Goal: Find specific page/section: Find specific page/section

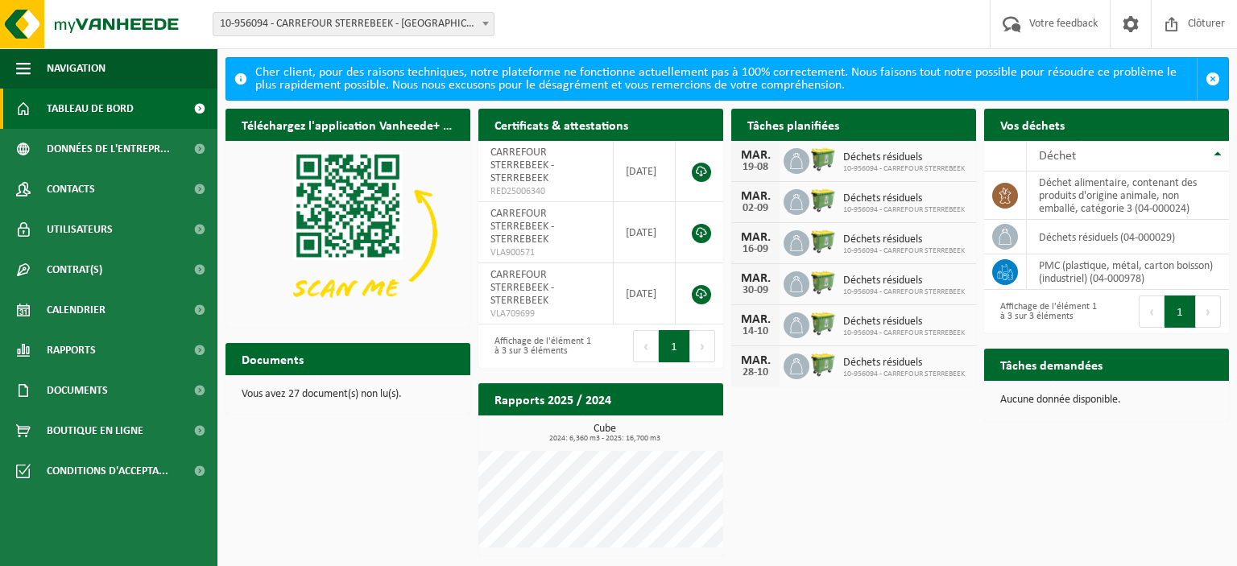
click at [951, 507] on div "Téléchargez l'application Vanheede+ maintenant! Cachez Certificats & attestatio…" at bounding box center [728, 332] width 1012 height 463
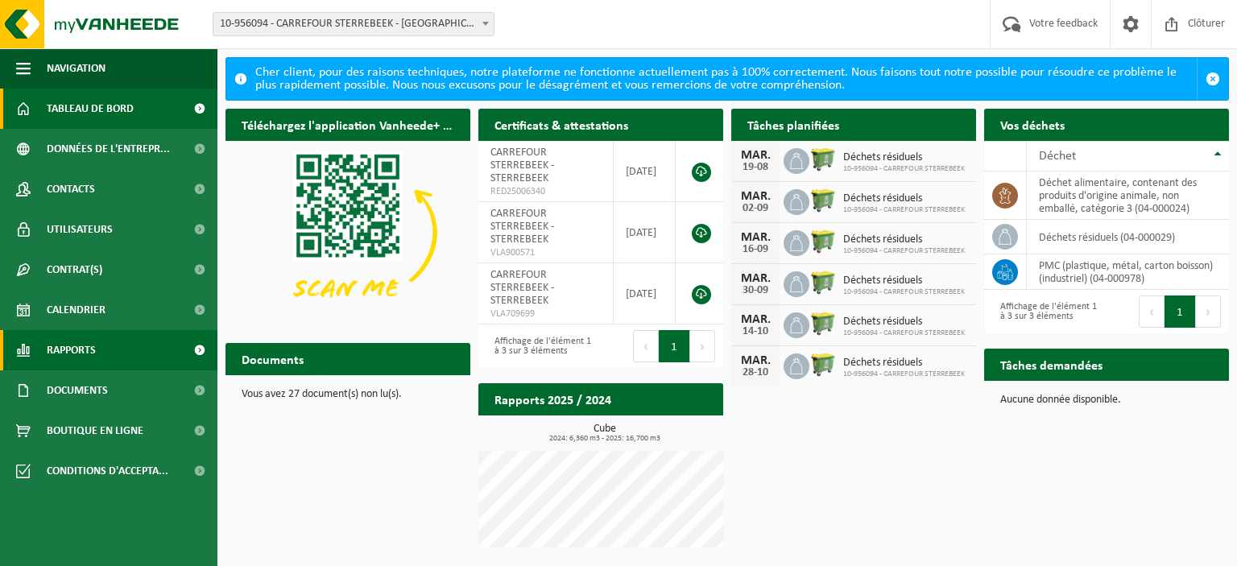
click at [87, 344] on span "Rapports" at bounding box center [71, 350] width 49 height 40
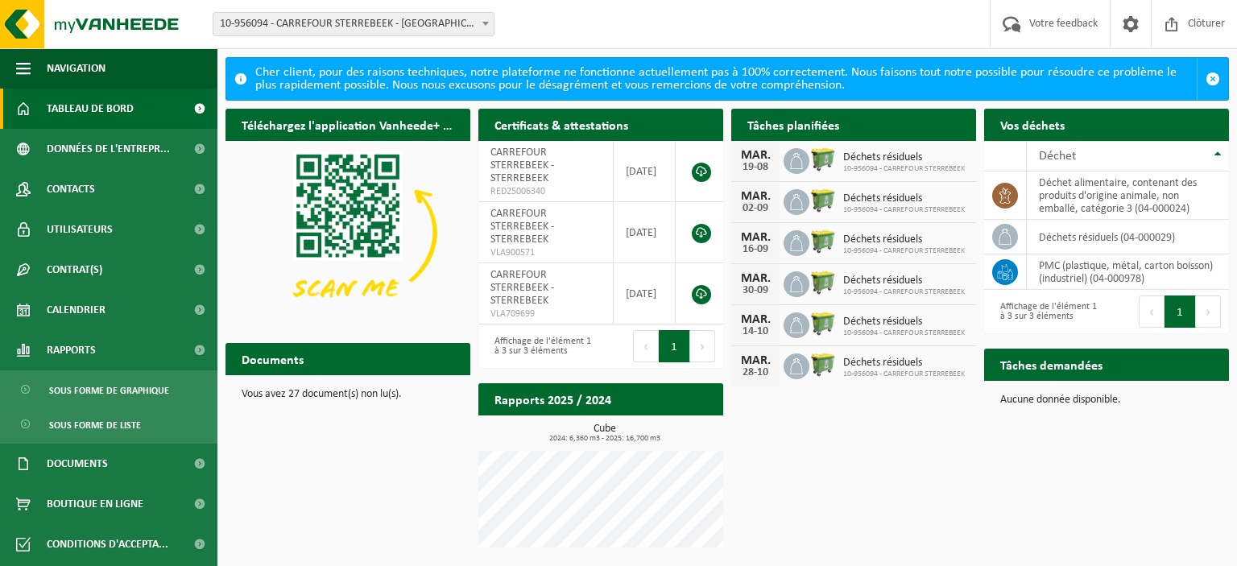
click at [139, 405] on ul "Sous forme de graphique Sous forme de liste" at bounding box center [108, 407] width 217 height 73
click at [148, 397] on span "Sous forme de graphique" at bounding box center [109, 390] width 120 height 31
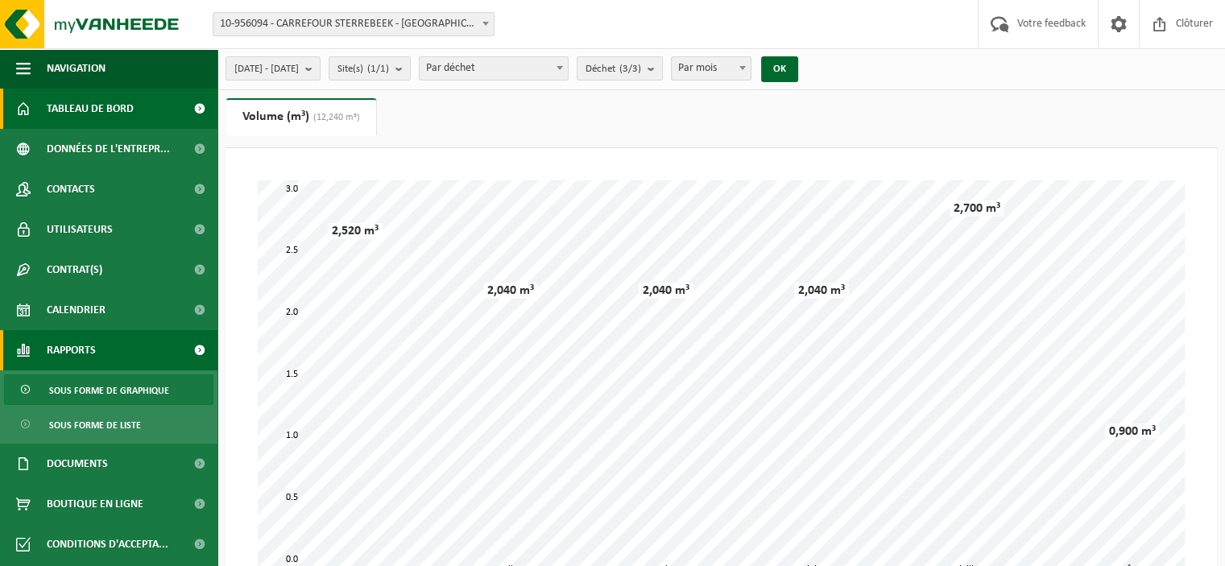
click at [100, 104] on span "Tableau de bord" at bounding box center [90, 109] width 87 height 40
